Goal: Find specific fact: Find specific page/section

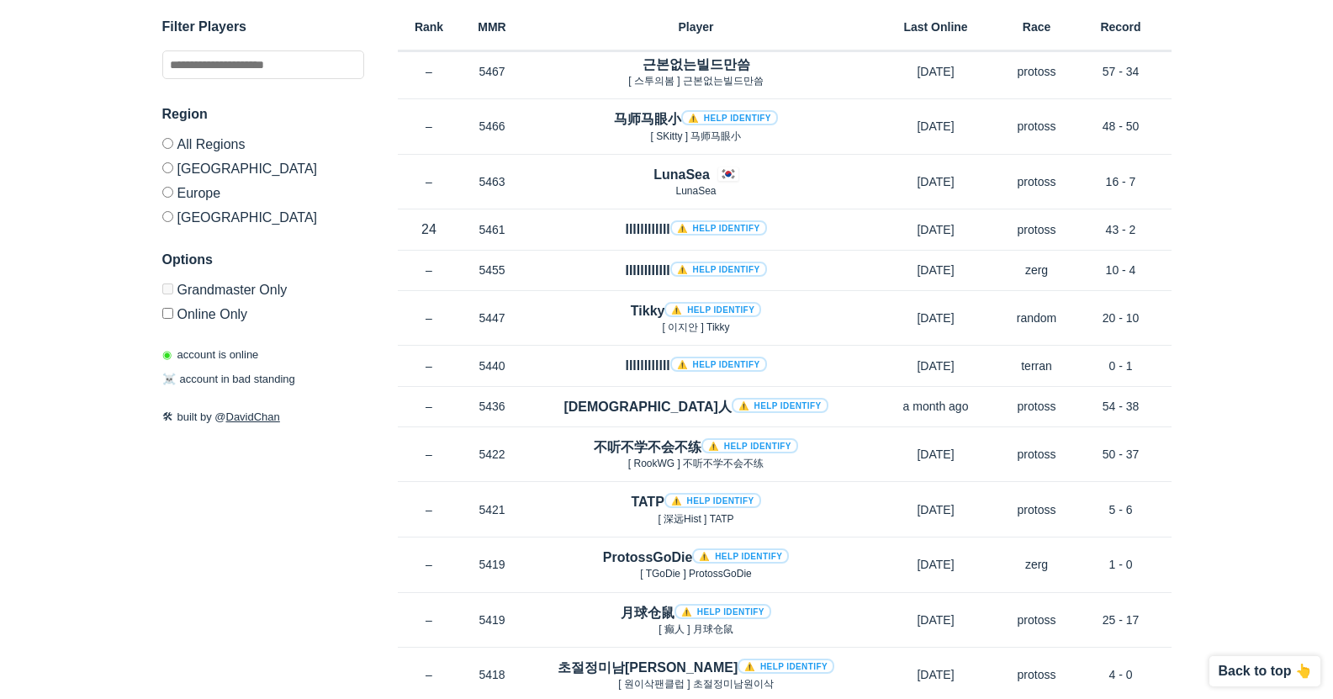
scroll to position [8841, 0]
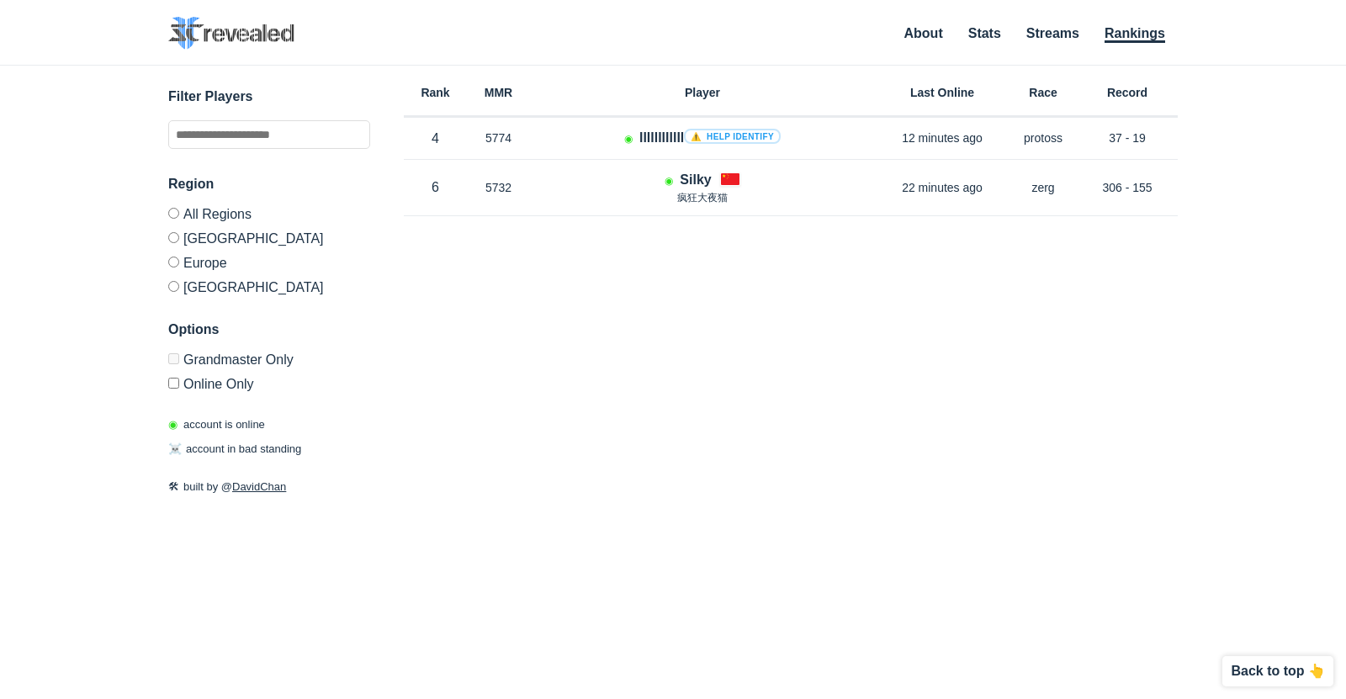
click at [175, 390] on label "Online Only" at bounding box center [269, 381] width 202 height 20
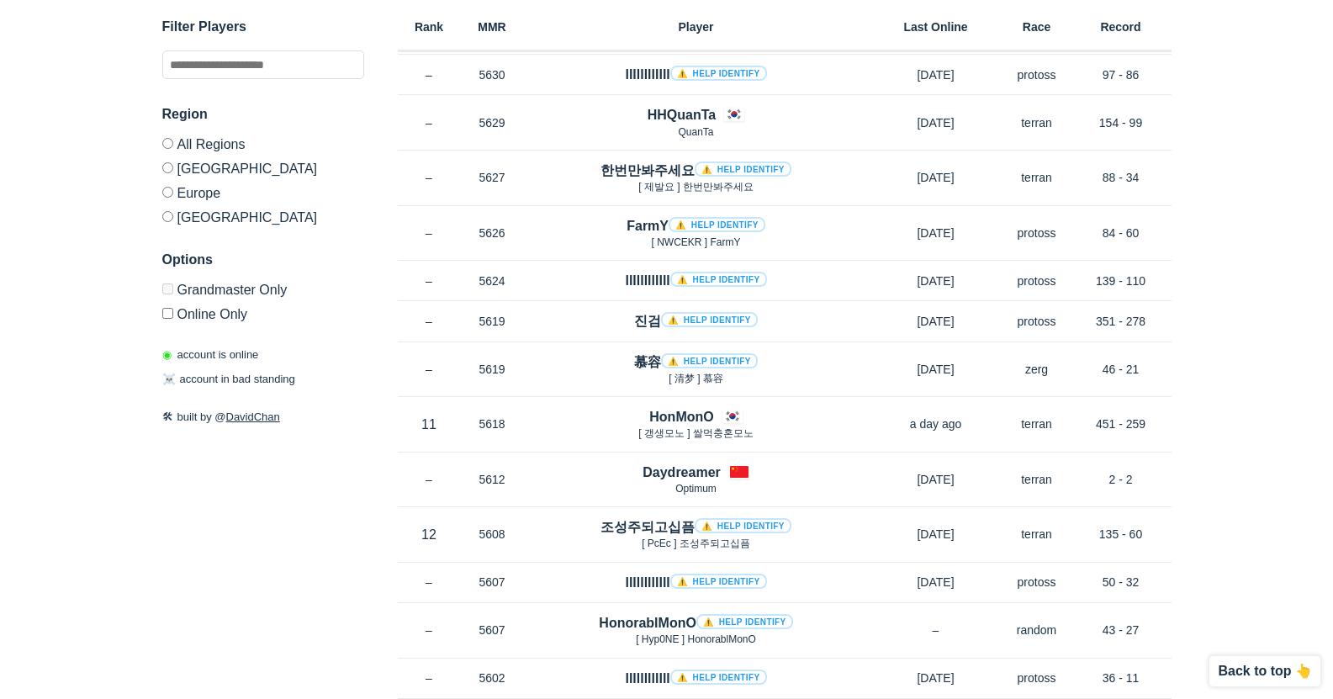
scroll to position [5384, 0]
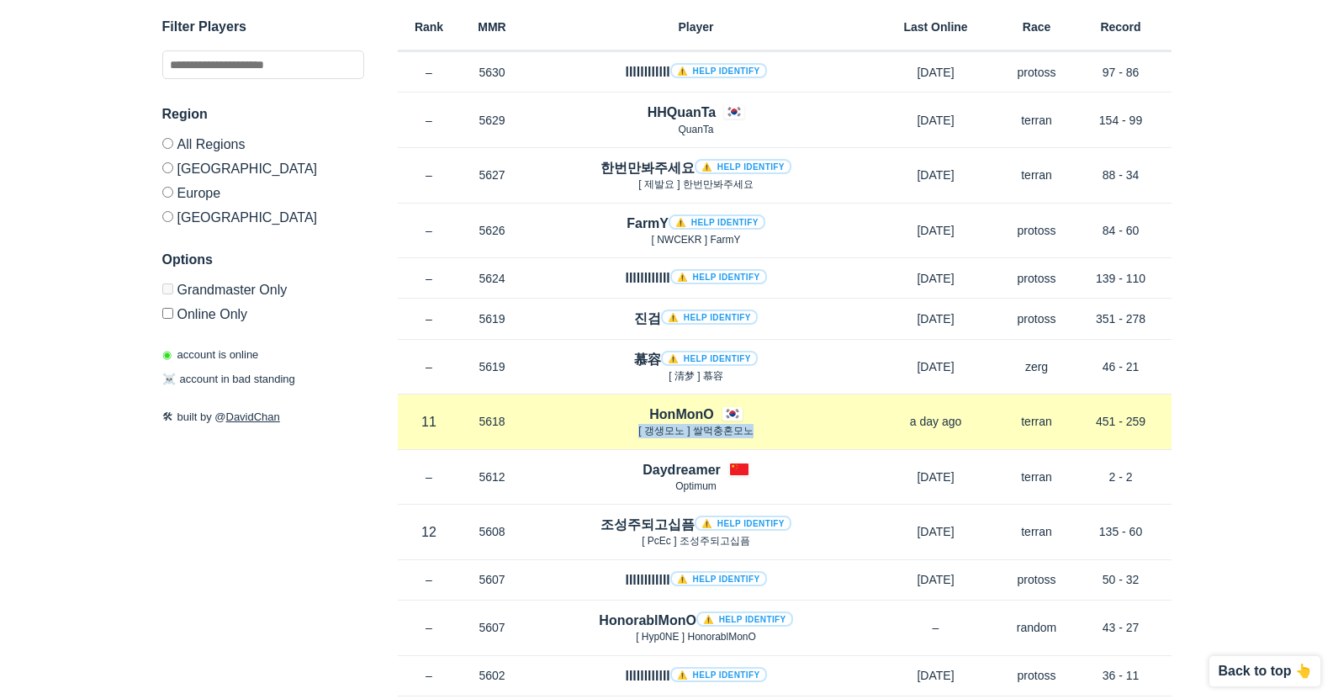
drag, startPoint x: 761, startPoint y: 435, endPoint x: 636, endPoint y: 437, distance: 124.5
click at [636, 437] on p "[ 갱생모노 ] 쌀먹충혼모노" at bounding box center [696, 431] width 345 height 14
copy span "[ 갱생모노 ] 쌀먹충혼모노"
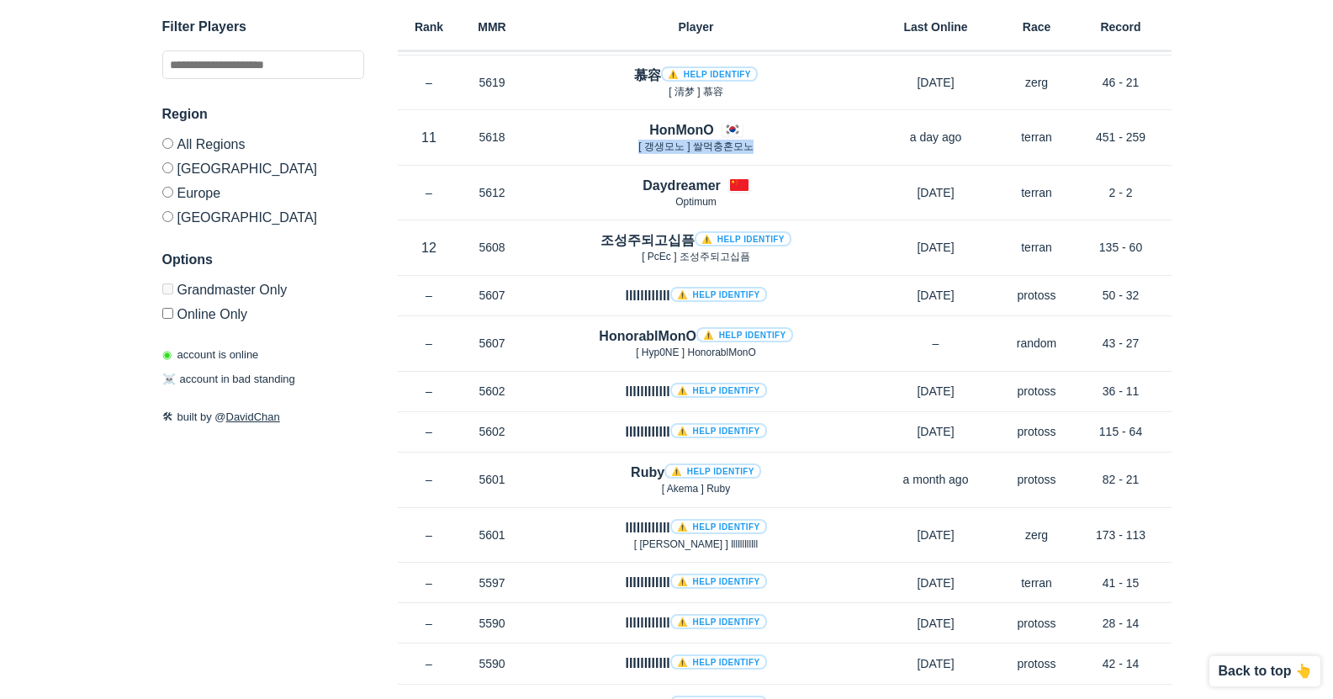
scroll to position [5637, 0]
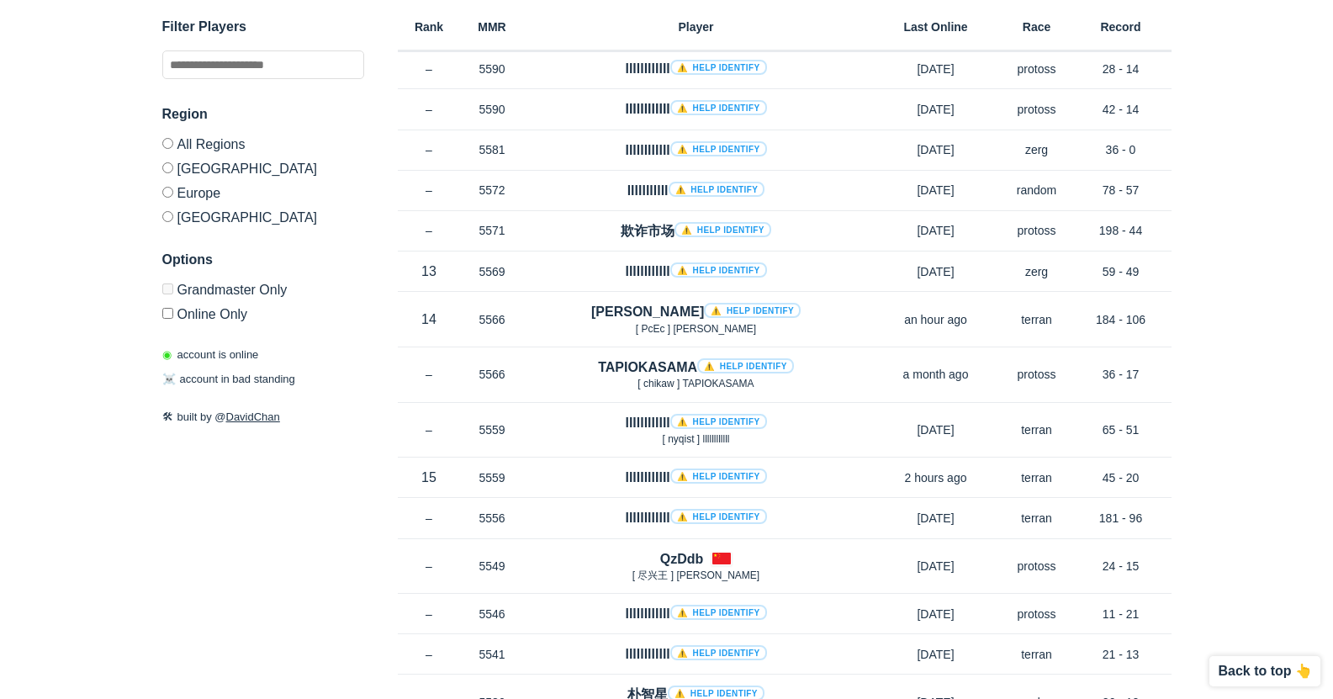
scroll to position [6226, 0]
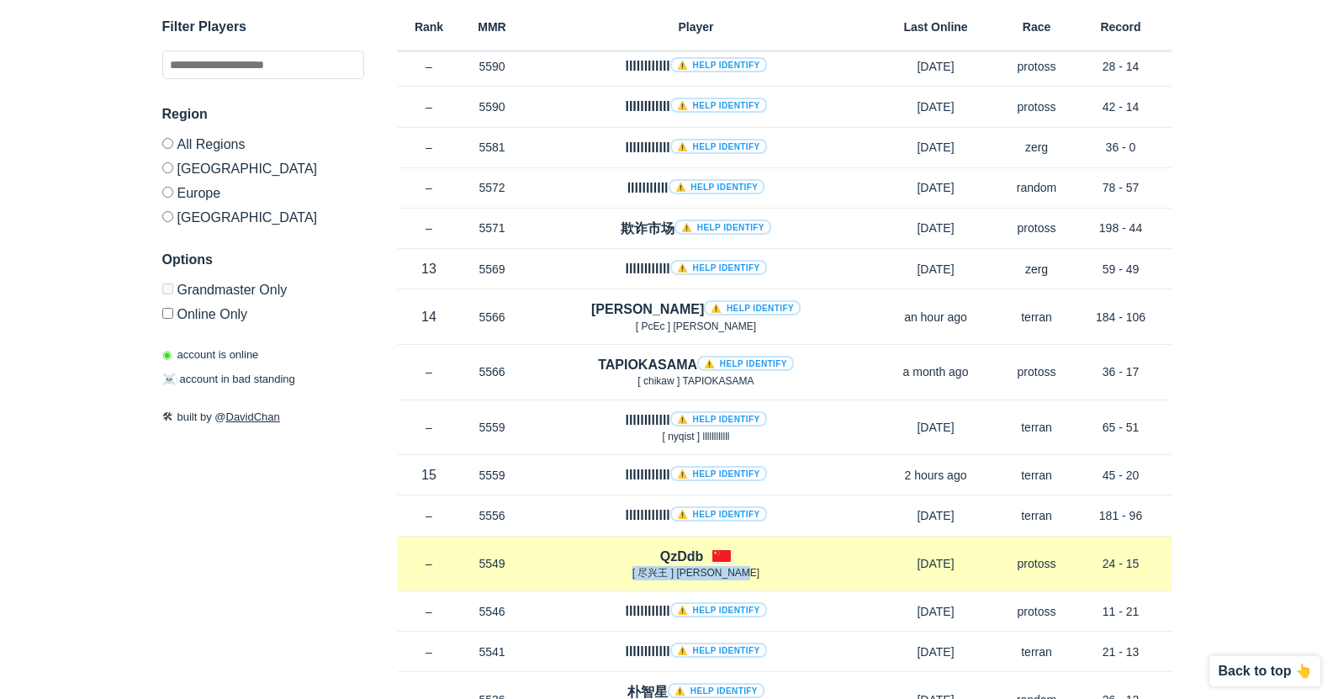
drag, startPoint x: 766, startPoint y: 573, endPoint x: 647, endPoint y: 577, distance: 118.7
click at [647, 577] on p "[ 尽兴王 ] [PERSON_NAME]" at bounding box center [696, 573] width 345 height 14
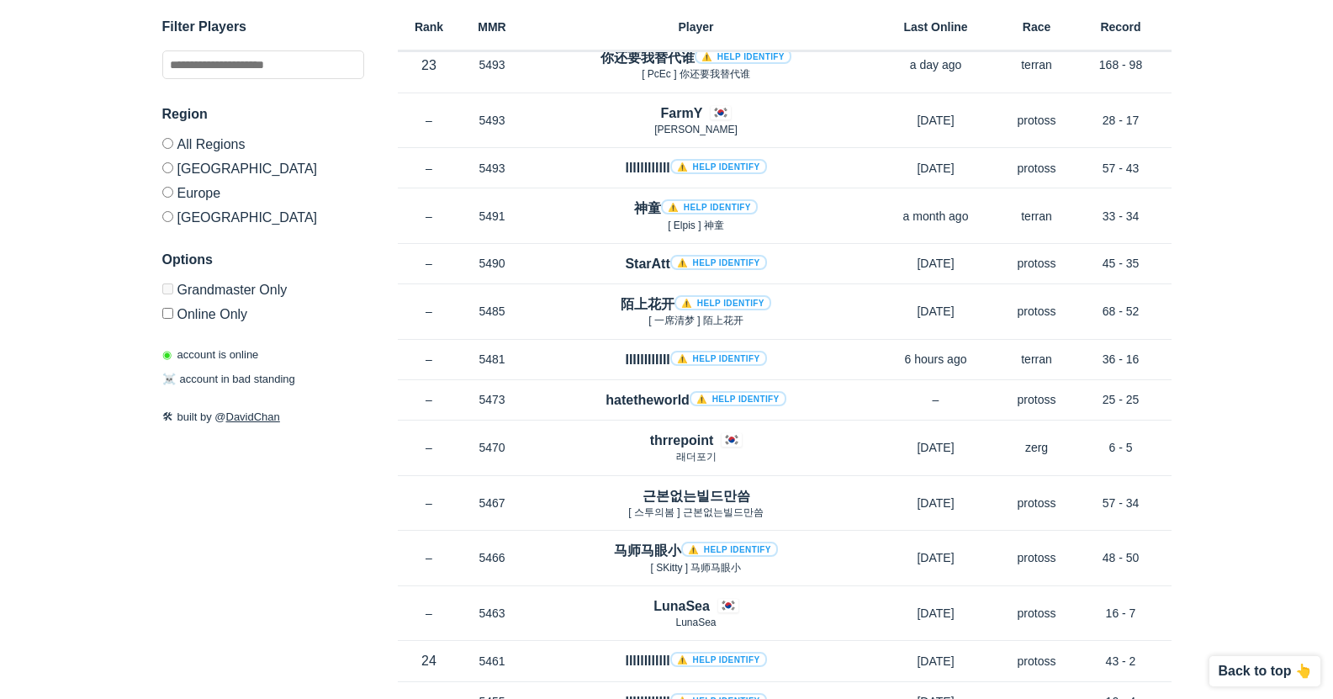
scroll to position [8413, 0]
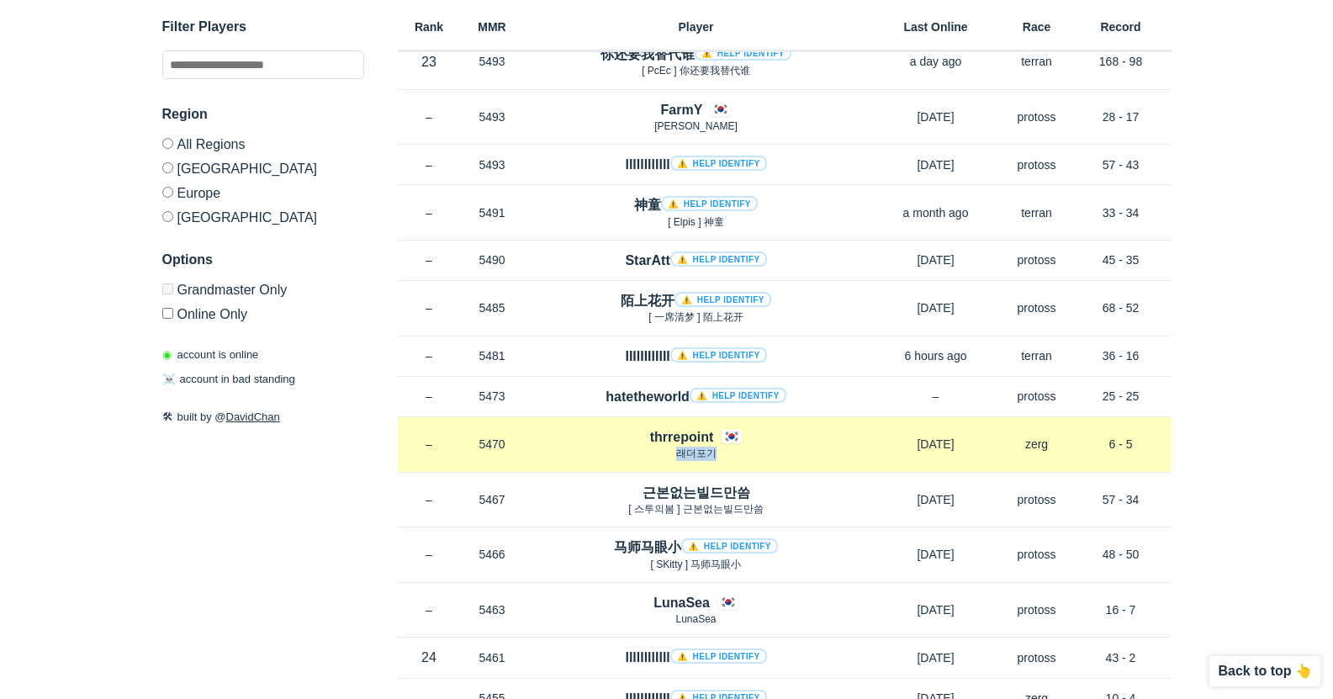
drag, startPoint x: 725, startPoint y: 453, endPoint x: 671, endPoint y: 459, distance: 55.0
click at [671, 459] on p "래더포기" at bounding box center [696, 454] width 345 height 14
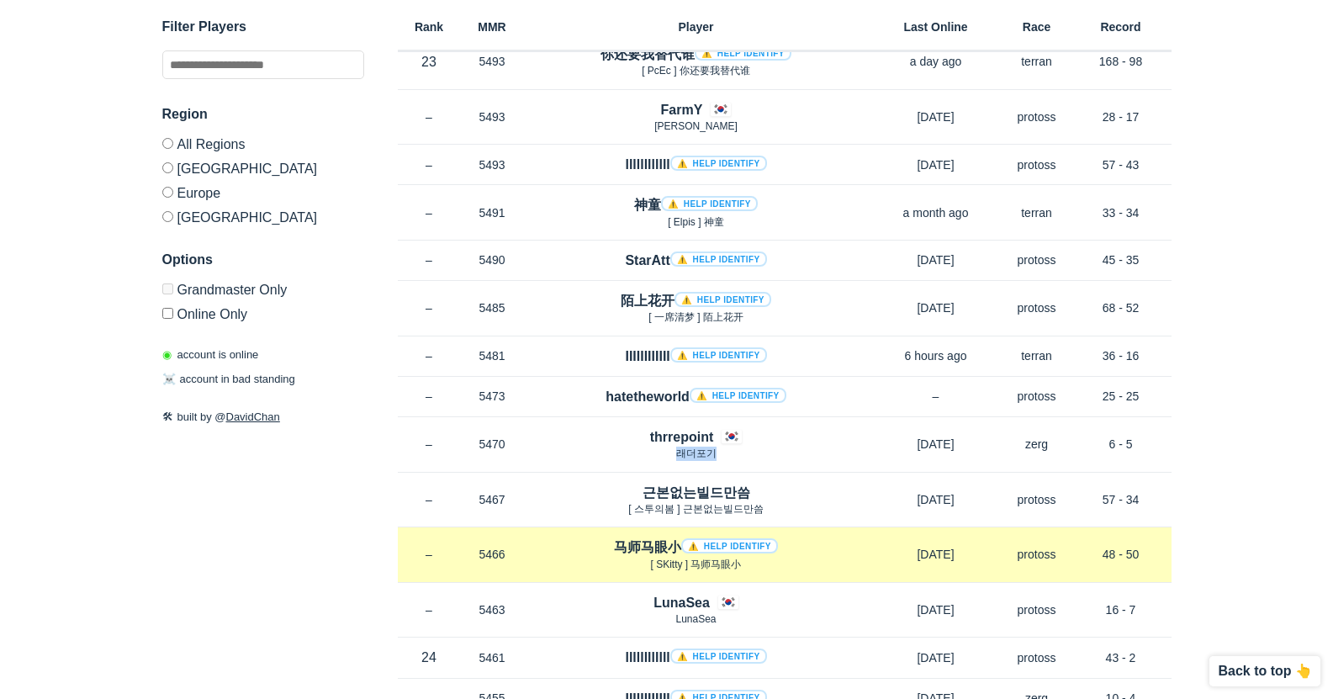
copy span "래더포기"
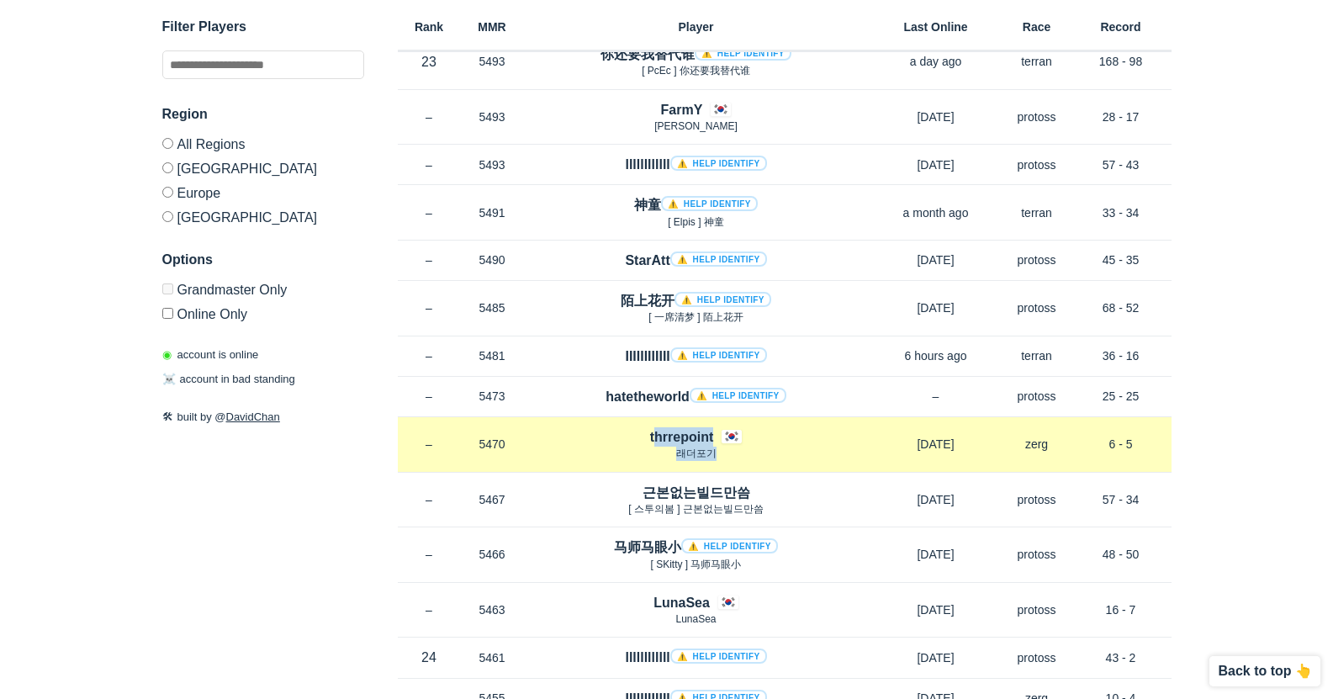
drag, startPoint x: 734, startPoint y: 459, endPoint x: 648, endPoint y: 440, distance: 87.8
click at [648, 440] on div "thrrepoint 래더포기" at bounding box center [696, 444] width 345 height 34
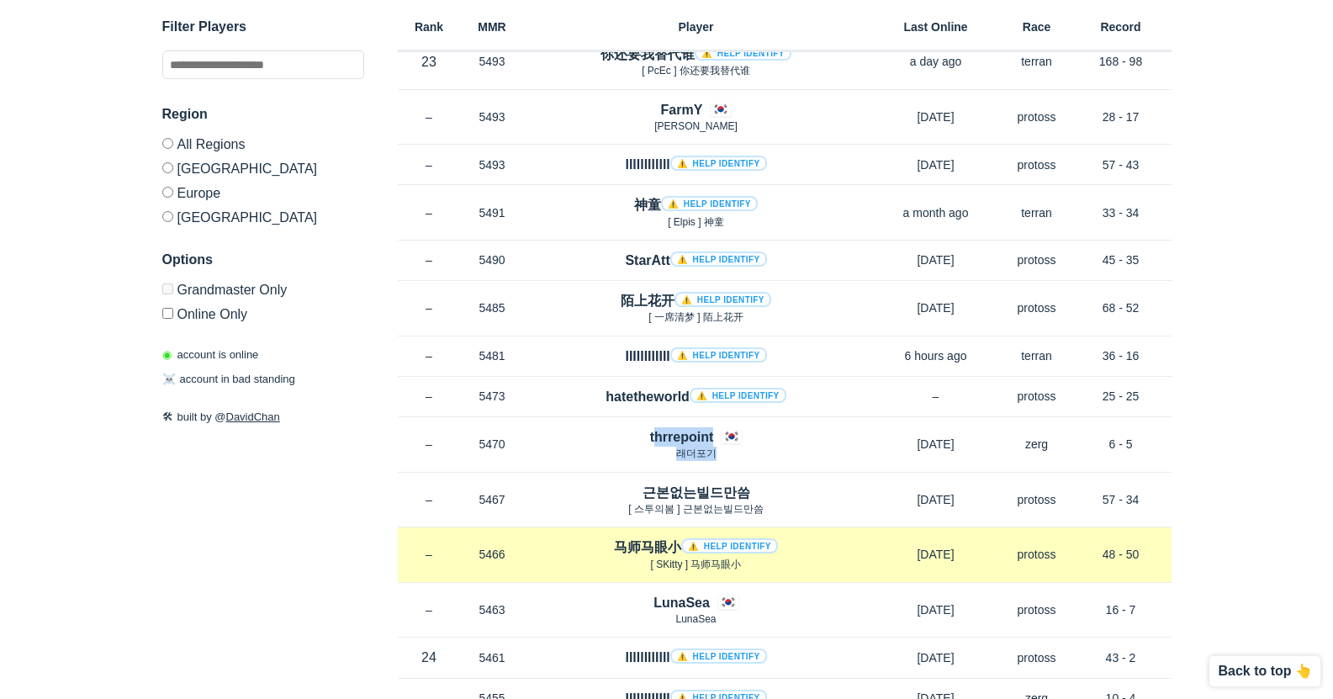
copy div "thrrepoint 래더포기"
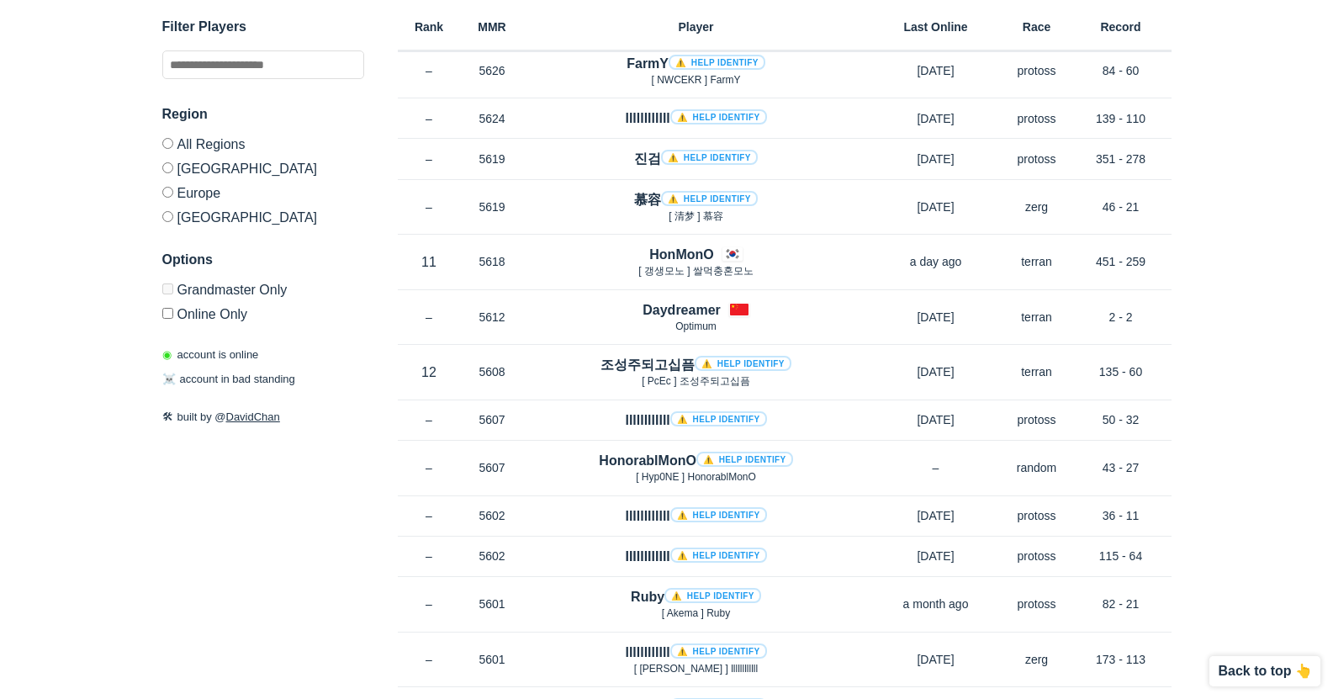
scroll to position [5553, 0]
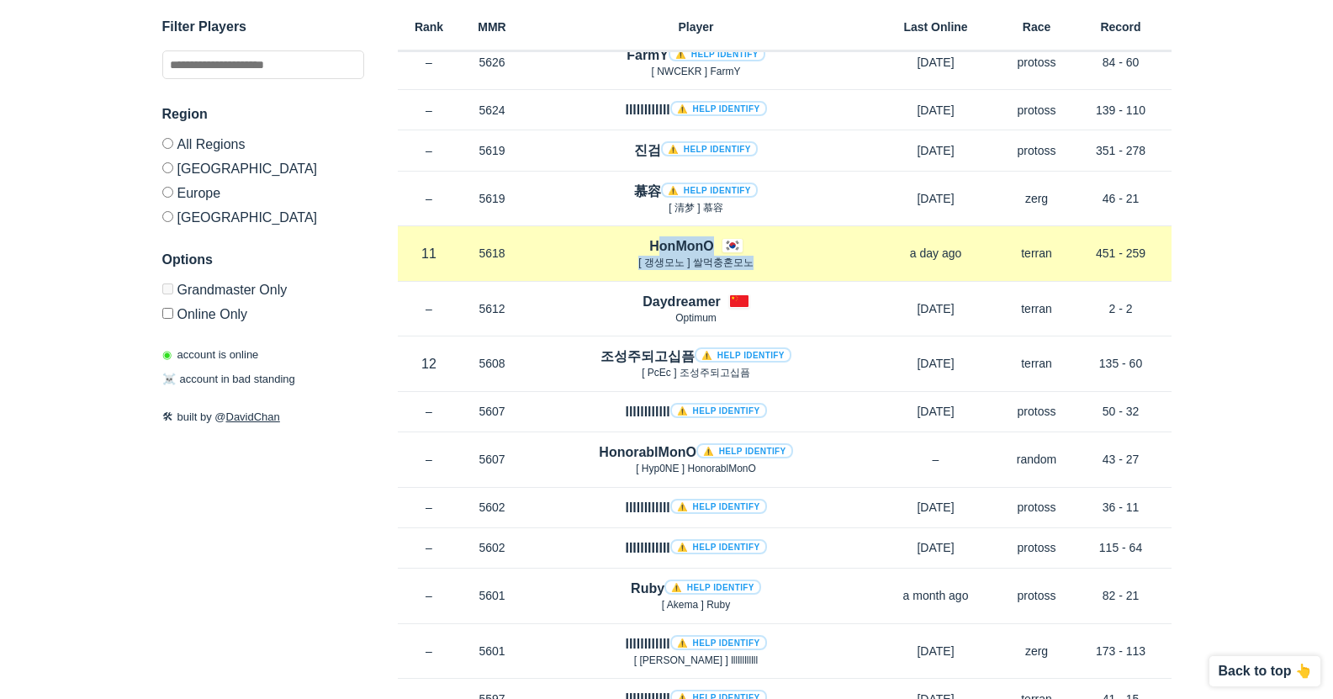
drag, startPoint x: 765, startPoint y: 260, endPoint x: 653, endPoint y: 252, distance: 112.2
click at [653, 252] on div "HonMonO [ 갱생모노 ] 쌀먹충혼모노" at bounding box center [696, 253] width 345 height 34
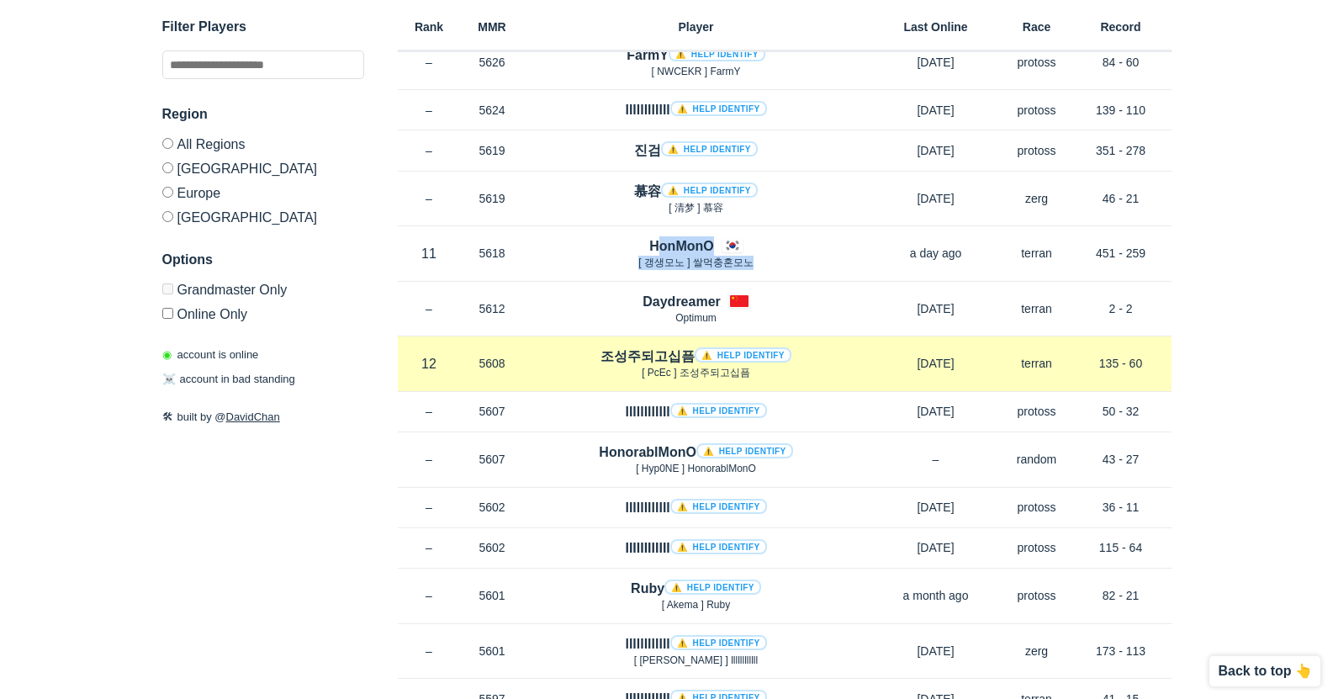
copy div "HonMonO [ 갱생모노 ] 쌀먹충혼모노"
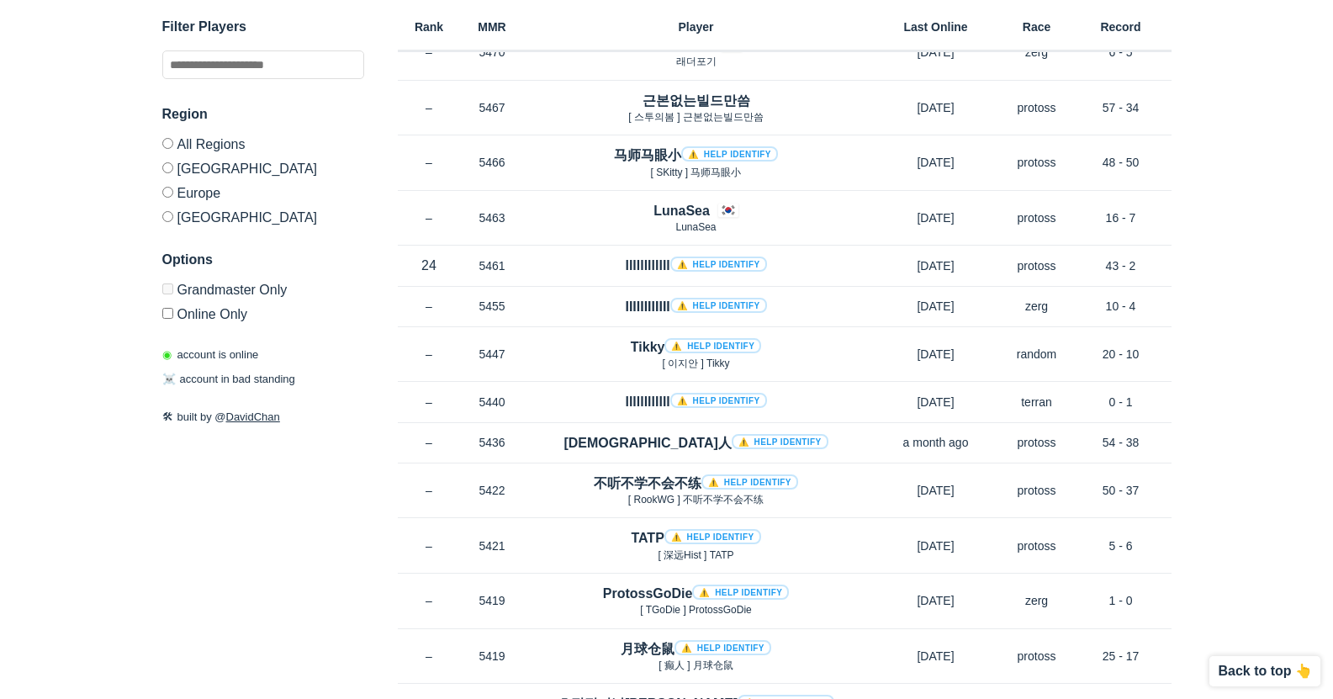
scroll to position [8756, 0]
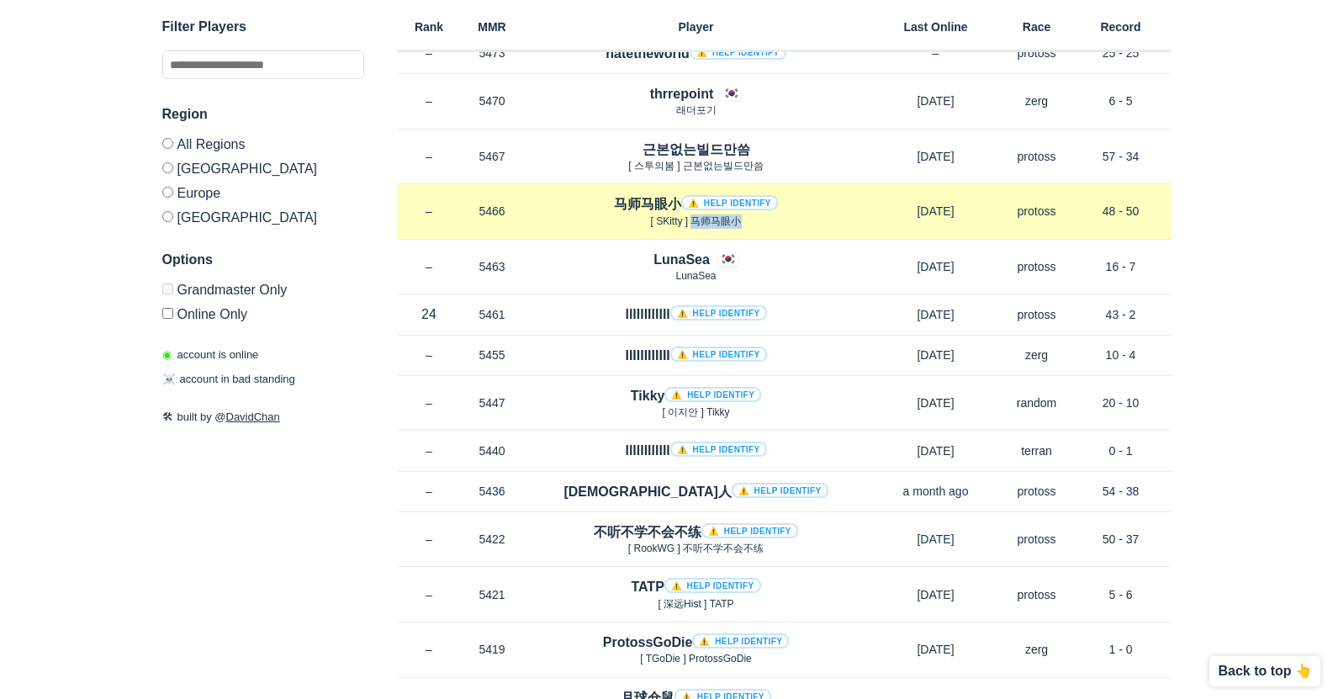
drag, startPoint x: 746, startPoint y: 222, endPoint x: 692, endPoint y: 223, distance: 54.7
click at [692, 223] on p "[ SKitty ] 马师马眼小" at bounding box center [696, 222] width 345 height 14
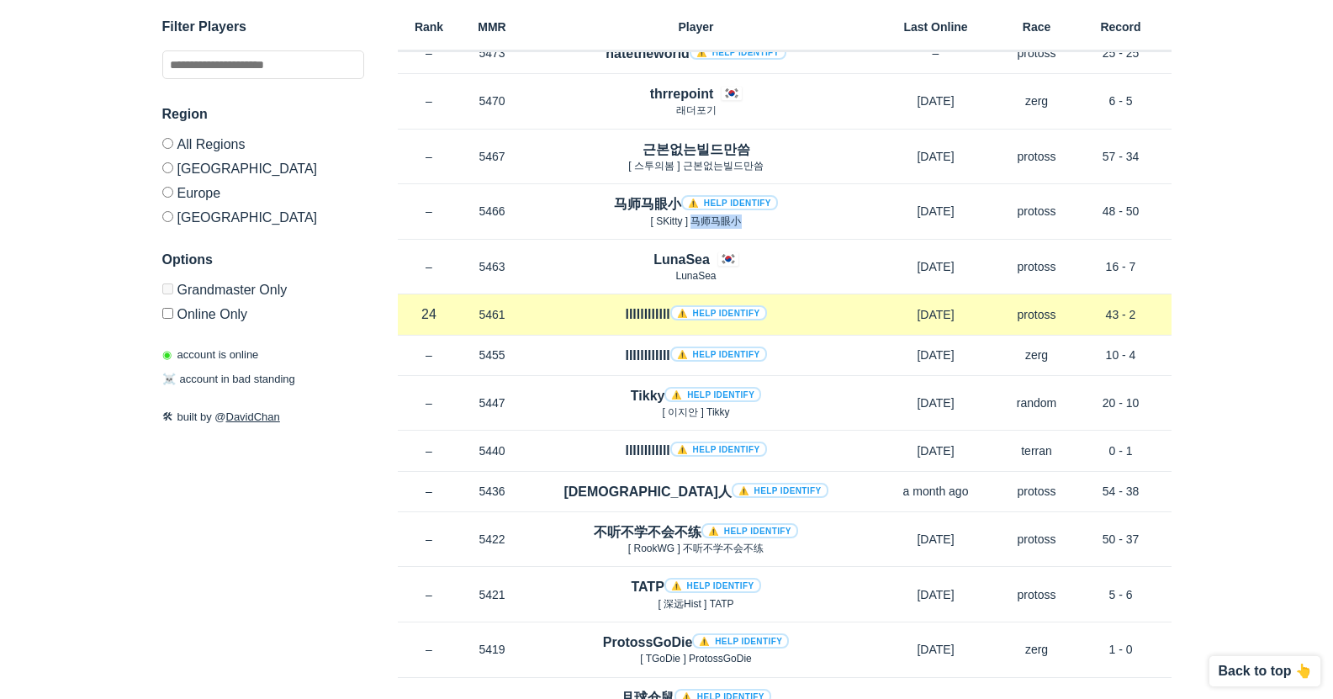
copy span "马师马眼小"
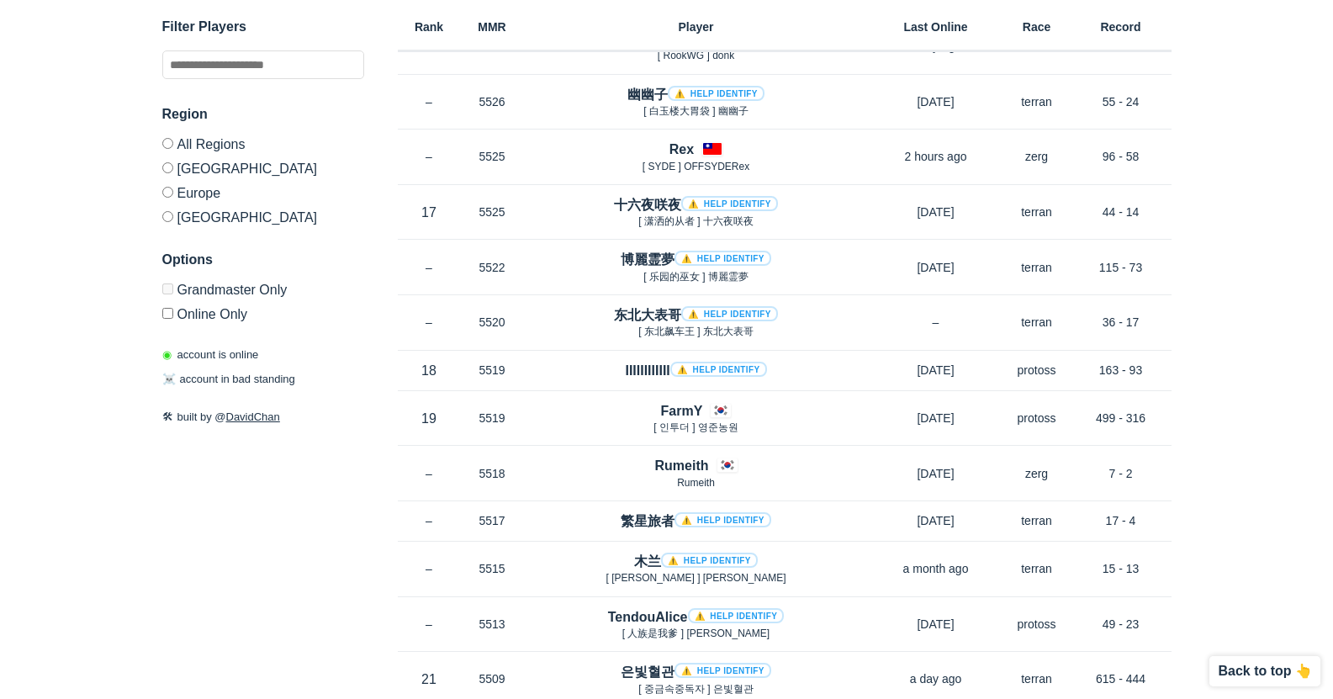
scroll to position [7158, 0]
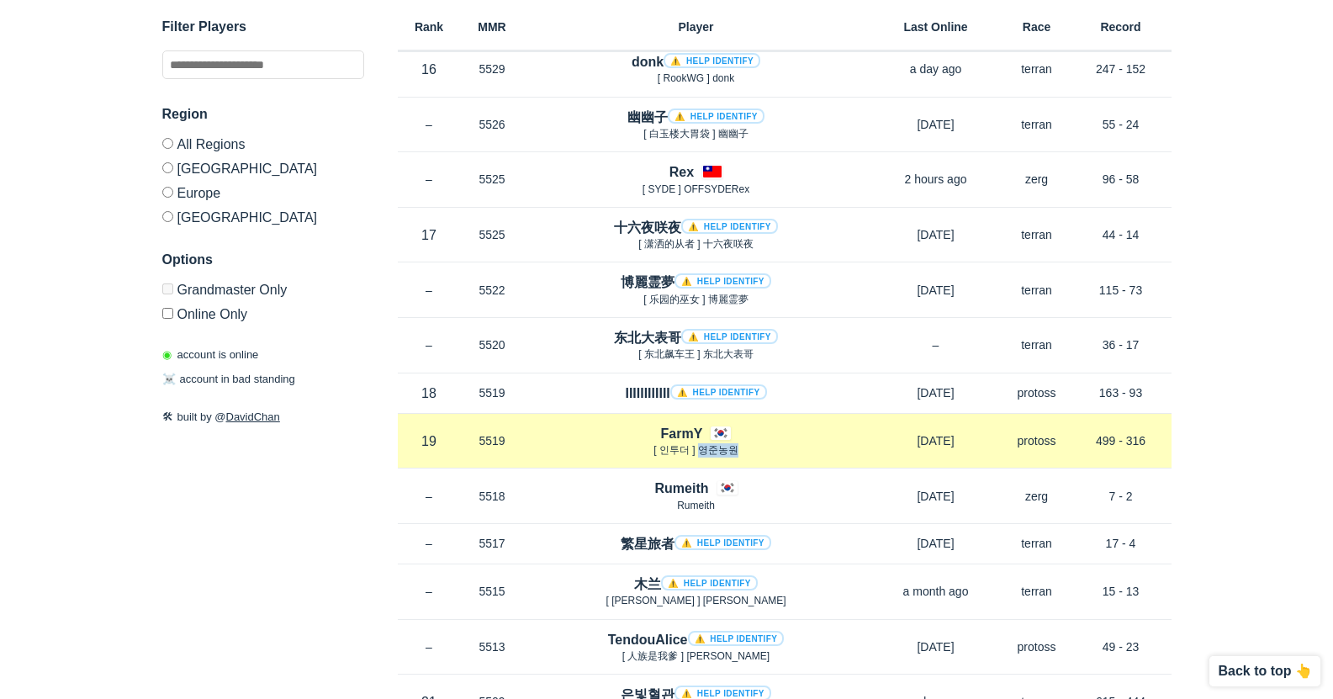
drag, startPoint x: 751, startPoint y: 452, endPoint x: 700, endPoint y: 450, distance: 51.3
click at [700, 450] on p "[ 인투더 ] 영준농원" at bounding box center [696, 450] width 345 height 14
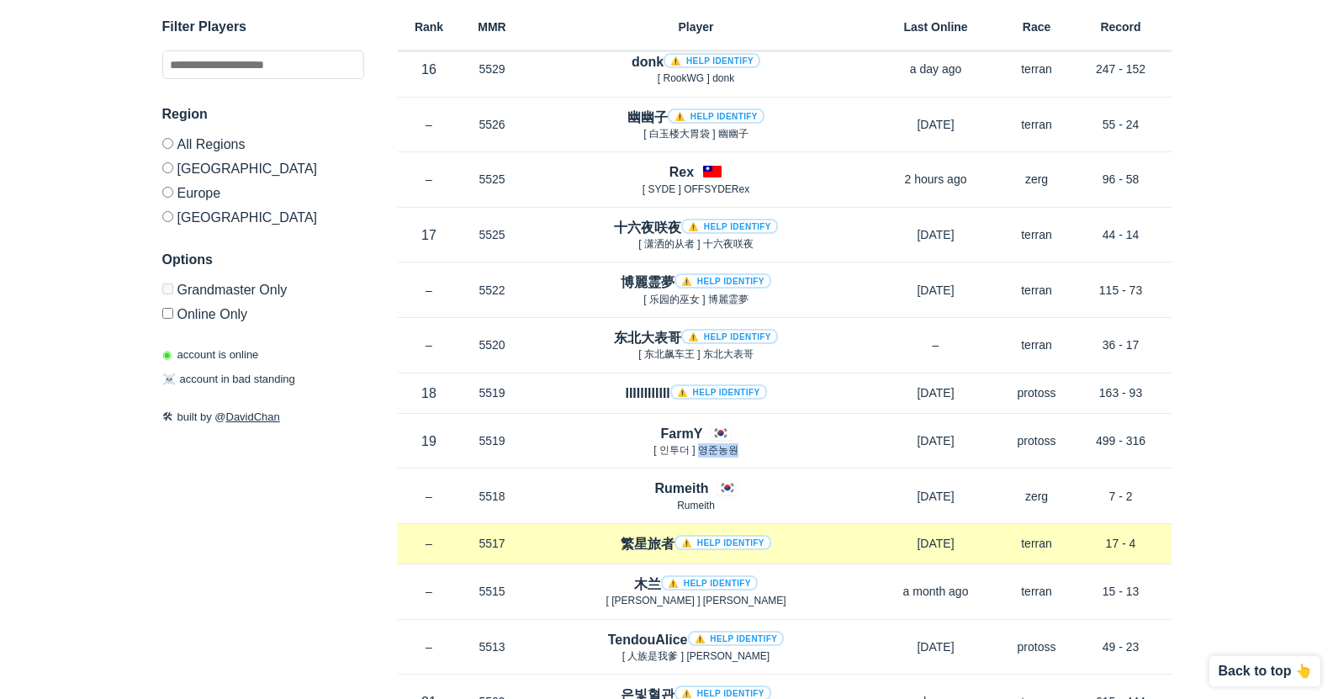
copy span "영준농원"
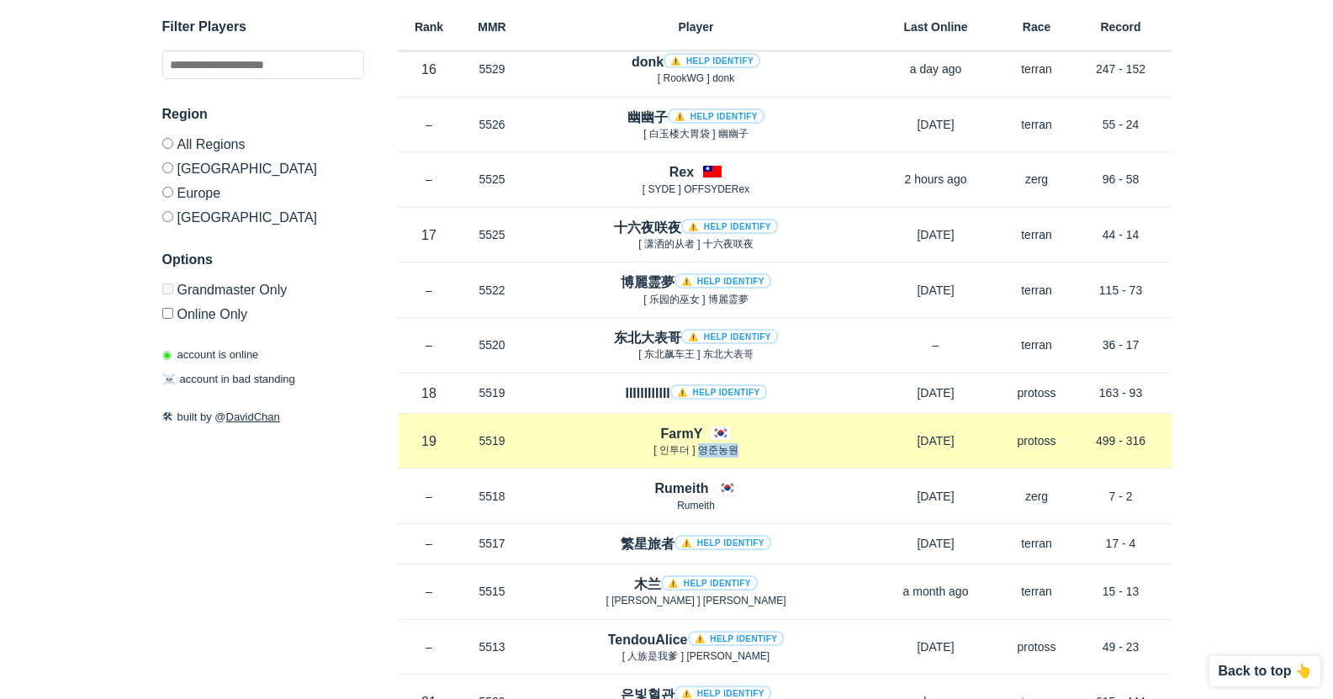
copy span "영준농원"
